Goal: Task Accomplishment & Management: Manage account settings

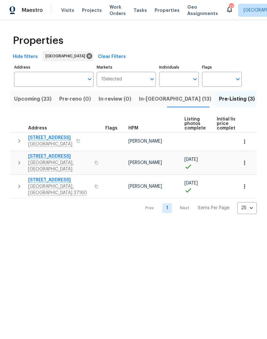
click at [179, 82] on input "Individuals" at bounding box center [174, 79] width 30 height 15
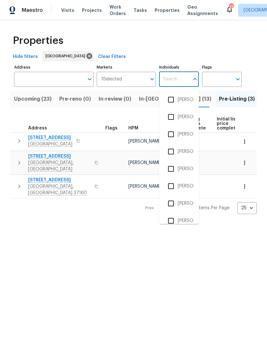
click at [144, 99] on span "In-reno (13)" at bounding box center [175, 99] width 72 height 9
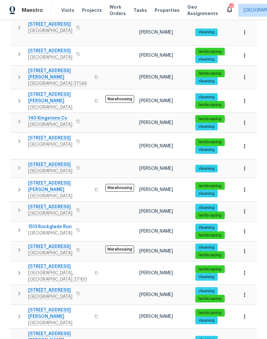
scroll to position [26, 0]
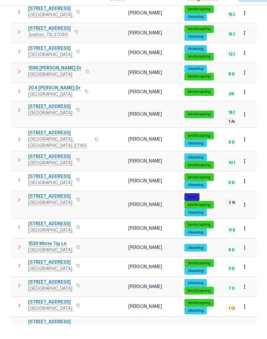
scroll to position [306, 0]
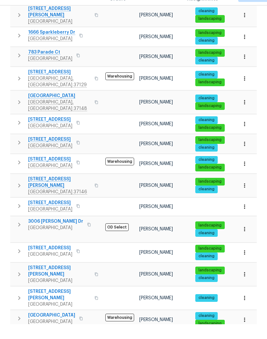
scroll to position [136, 0]
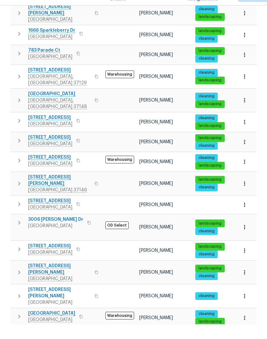
click at [60, 231] on span "3006 Sheddan Dr" at bounding box center [55, 234] width 55 height 6
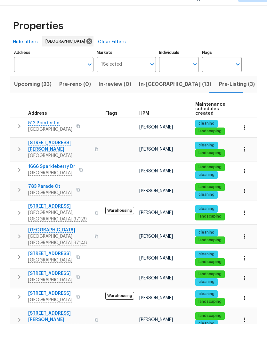
scroll to position [0, 0]
click at [150, 95] on span "In-reno (13)" at bounding box center [175, 99] width 72 height 9
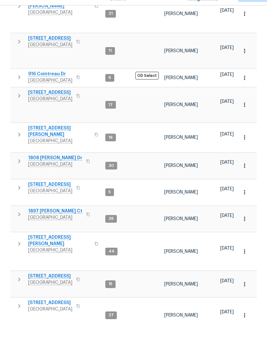
scroll to position [180, 0]
click at [246, 263] on icon "button" at bounding box center [245, 266] width 6 height 6
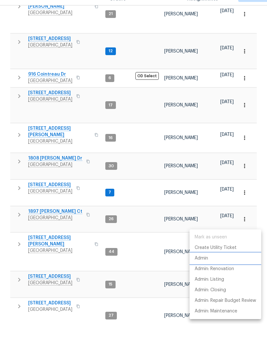
click at [206, 270] on p "Admin" at bounding box center [201, 273] width 13 height 7
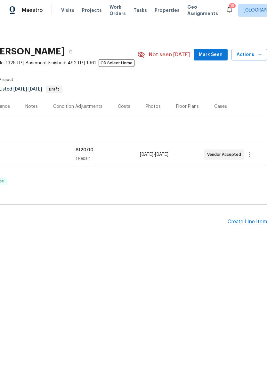
scroll to position [0, 95]
click at [153, 108] on div "Photos" at bounding box center [153, 106] width 15 height 6
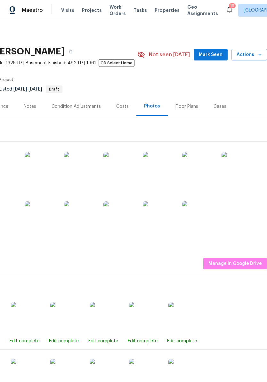
click at [123, 110] on div "Costs" at bounding box center [123, 106] width 28 height 19
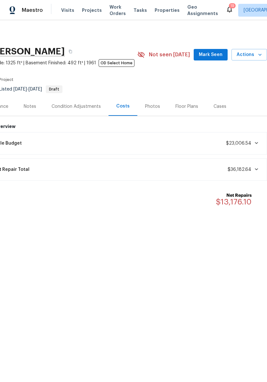
scroll to position [0, 95]
click at [210, 55] on span "Mark Seen" at bounding box center [211, 55] width 24 height 8
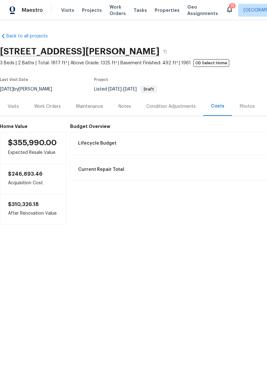
scroll to position [0, 0]
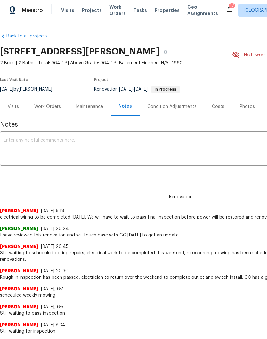
click at [51, 107] on div "Work Orders" at bounding box center [47, 106] width 27 height 6
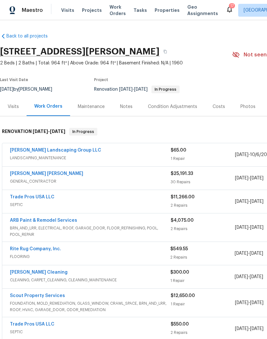
click at [52, 174] on link "Fernando Ruiz Hernandez" at bounding box center [46, 173] width 73 height 4
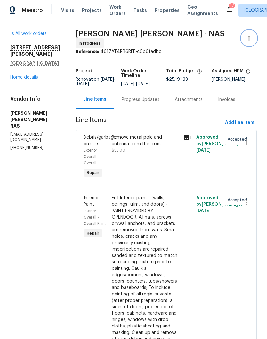
click at [251, 37] on icon "button" at bounding box center [249, 38] width 8 height 8
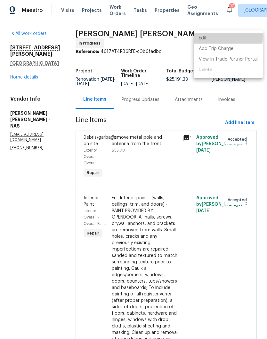
click at [212, 37] on li "Edit" at bounding box center [228, 38] width 69 height 11
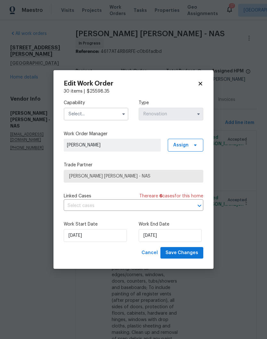
click at [111, 115] on input "text" at bounding box center [96, 114] width 65 height 13
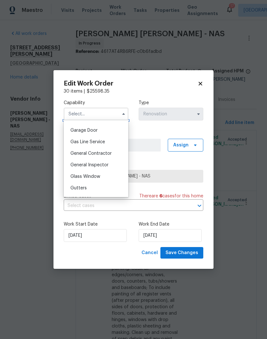
scroll to position [287, 0]
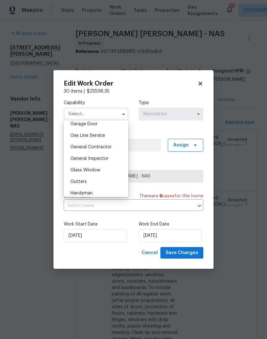
click at [106, 149] on span "General Contractor" at bounding box center [90, 147] width 41 height 4
type input "General Contractor"
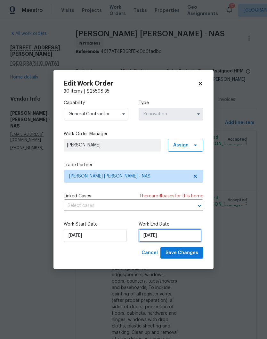
click at [183, 223] on input "10/15/2025" at bounding box center [170, 235] width 63 height 13
select select "9"
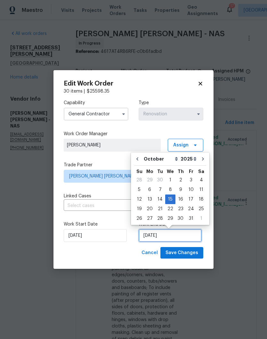
scroll to position [4, 0]
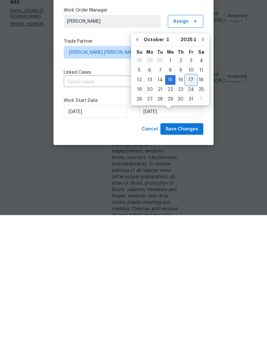
click at [189, 199] on div "17" at bounding box center [191, 203] width 11 height 9
type input "10/17/2025"
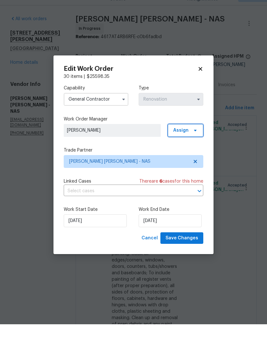
click at [194, 144] on icon at bounding box center [195, 145] width 3 height 2
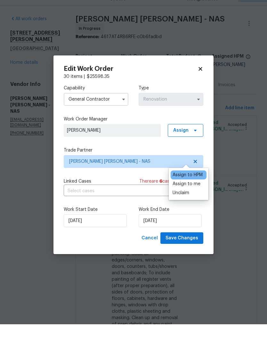
click at [194, 195] on div "Assign to me" at bounding box center [187, 198] width 28 height 6
click at [121, 142] on span "[PERSON_NAME]" at bounding box center [112, 145] width 91 height 6
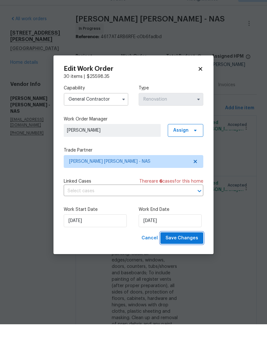
click at [191, 223] on span "Save Changes" at bounding box center [182, 253] width 33 height 8
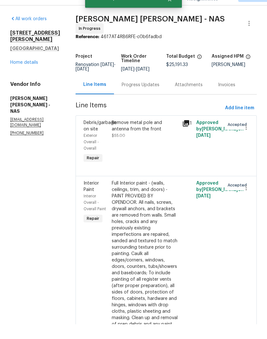
scroll to position [0, 0]
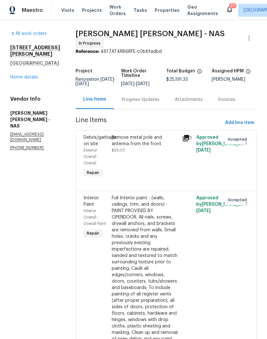
click at [28, 75] on link "Home details" at bounding box center [24, 77] width 28 height 4
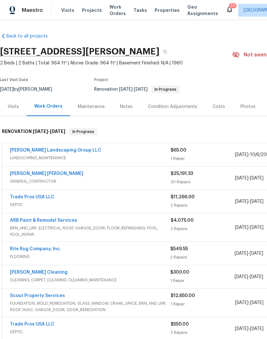
click at [126, 106] on div "Notes" at bounding box center [126, 106] width 12 height 6
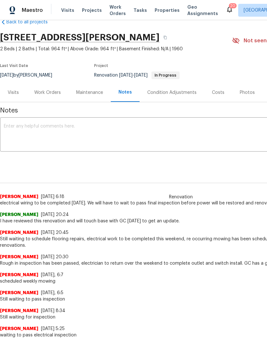
scroll to position [14, 0]
click at [53, 94] on div "Work Orders" at bounding box center [47, 92] width 27 height 6
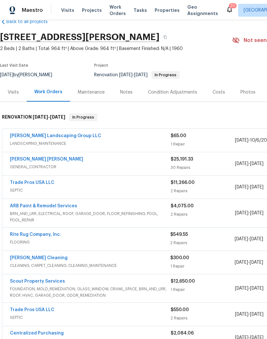
click at [42, 184] on link "Trade Pros USA LLC" at bounding box center [32, 182] width 45 height 4
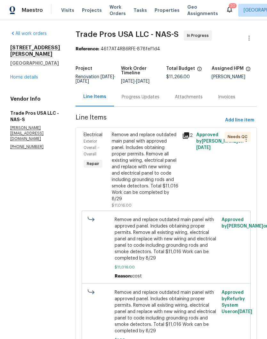
click at [148, 100] on div "Progress Updates" at bounding box center [141, 97] width 38 height 6
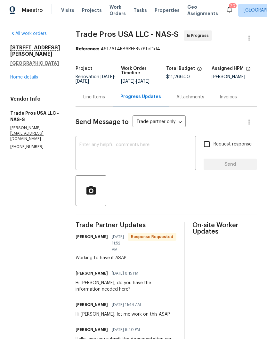
click at [29, 75] on link "Home details" at bounding box center [24, 77] width 28 height 4
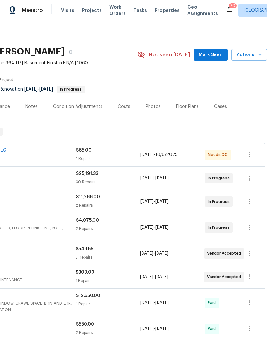
scroll to position [0, 95]
click at [210, 54] on span "Mark Seen" at bounding box center [211, 55] width 24 height 8
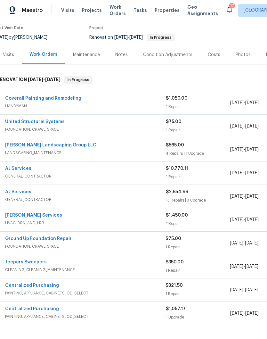
scroll to position [52, 5]
click at [58, 122] on link "United Structural Systems" at bounding box center [35, 121] width 60 height 4
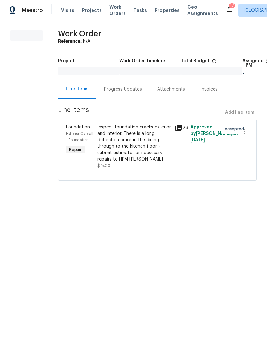
click at [136, 88] on div "Progress Updates" at bounding box center [123, 89] width 38 height 6
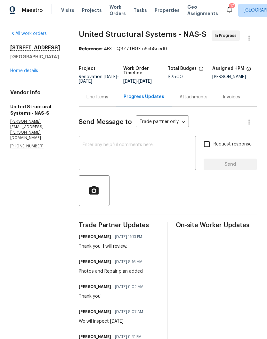
click at [148, 150] on textarea at bounding box center [138, 154] width 110 height 22
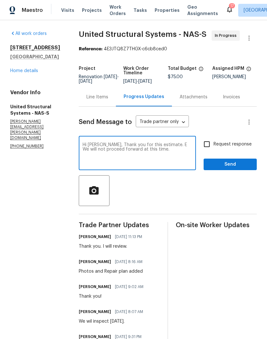
click at [180, 148] on textarea "Hi [PERSON_NAME], Thank you for this estimate. E We will not proceed forward at…" at bounding box center [138, 154] width 110 height 22
click at [185, 156] on textarea "Hi [PERSON_NAME], Thank you for this estimate. We will not proceed forward at t…" at bounding box center [138, 154] width 110 height 22
click at [144, 154] on textarea "Hi [PERSON_NAME], Thank you for this estimate. We will not proceed forward at t…" at bounding box center [138, 154] width 110 height 22
click at [128, 161] on textarea "Hi [PERSON_NAME], Thank you for this estimate. We will not proceed forward with…" at bounding box center [138, 154] width 110 height 22
click at [174, 147] on textarea "Hi [PERSON_NAME], Thank you for this estimate. We will not proceed forward with…" at bounding box center [138, 154] width 110 height 22
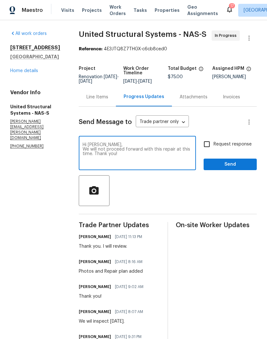
type textarea "Hi [PERSON_NAME], We will not proceed forward with this repair at this time. Th…"
click at [234, 167] on span "Send" at bounding box center [230, 164] width 43 height 8
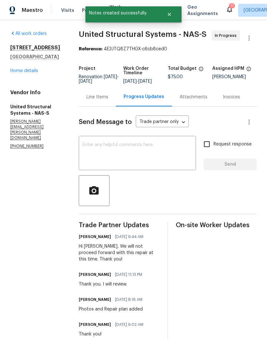
click at [29, 70] on link "Home details" at bounding box center [24, 71] width 28 height 4
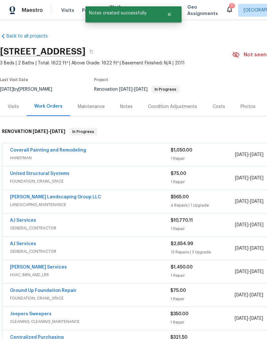
click at [129, 107] on div "Notes" at bounding box center [126, 106] width 12 height 6
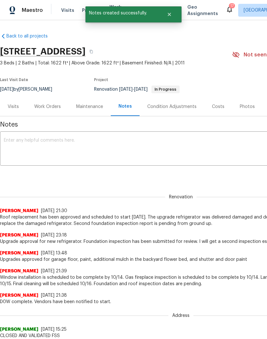
click at [96, 141] on textarea at bounding box center [181, 149] width 354 height 22
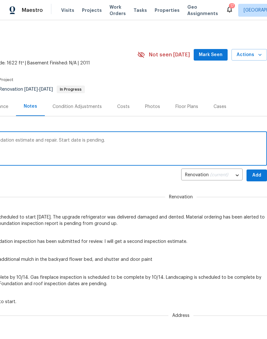
scroll to position [0, 95]
type textarea "I will proceed forward with ground up foundation estimate and repair. Start dat…"
click at [257, 175] on span "Add" at bounding box center [257, 175] width 10 height 8
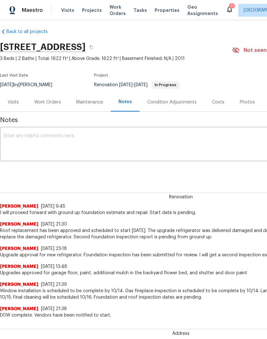
scroll to position [4, 0]
